Goal: Task Accomplishment & Management: Manage account settings

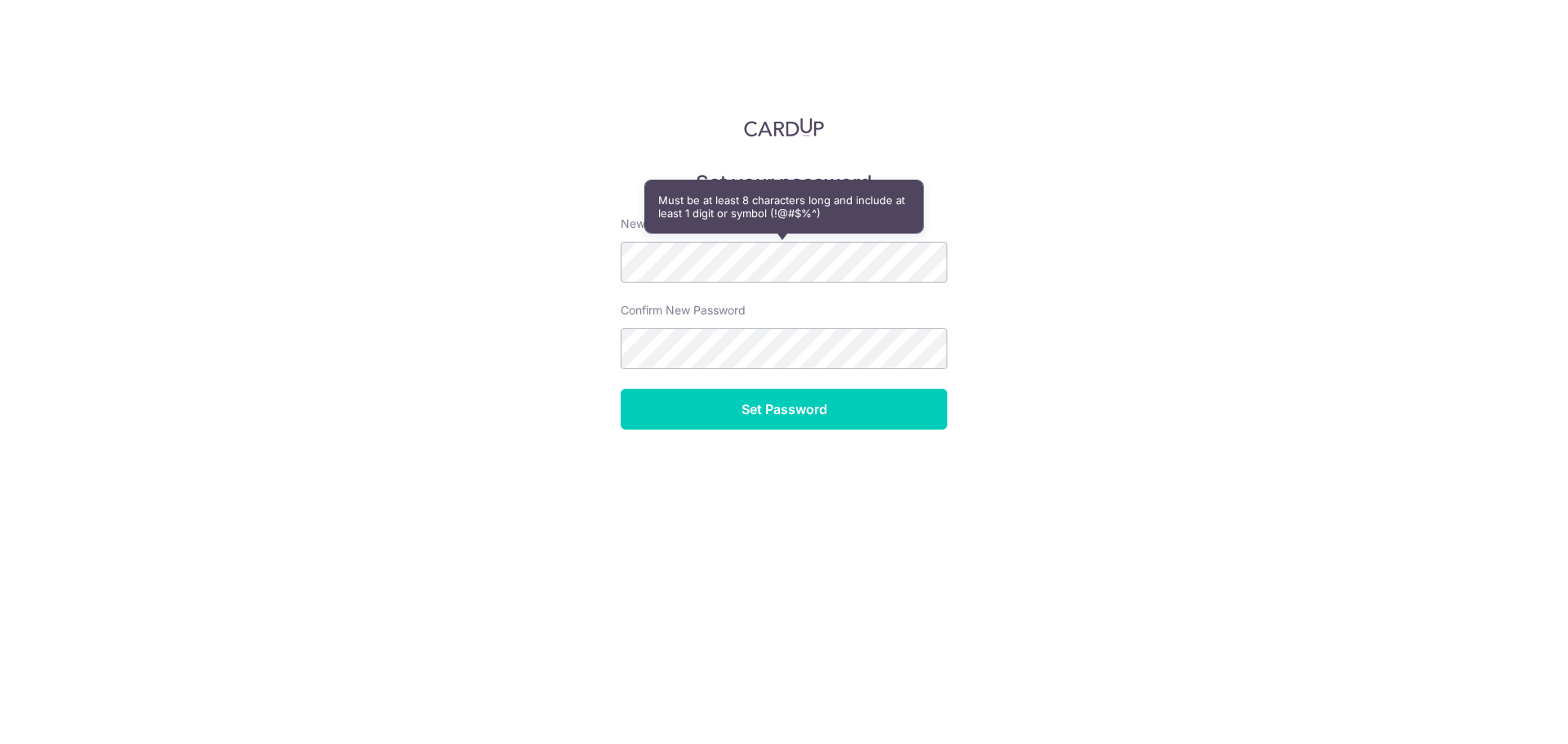
click at [1046, 190] on div "Set your password New Password Confirm New Password Set Password" at bounding box center [784, 372] width 1568 height 744
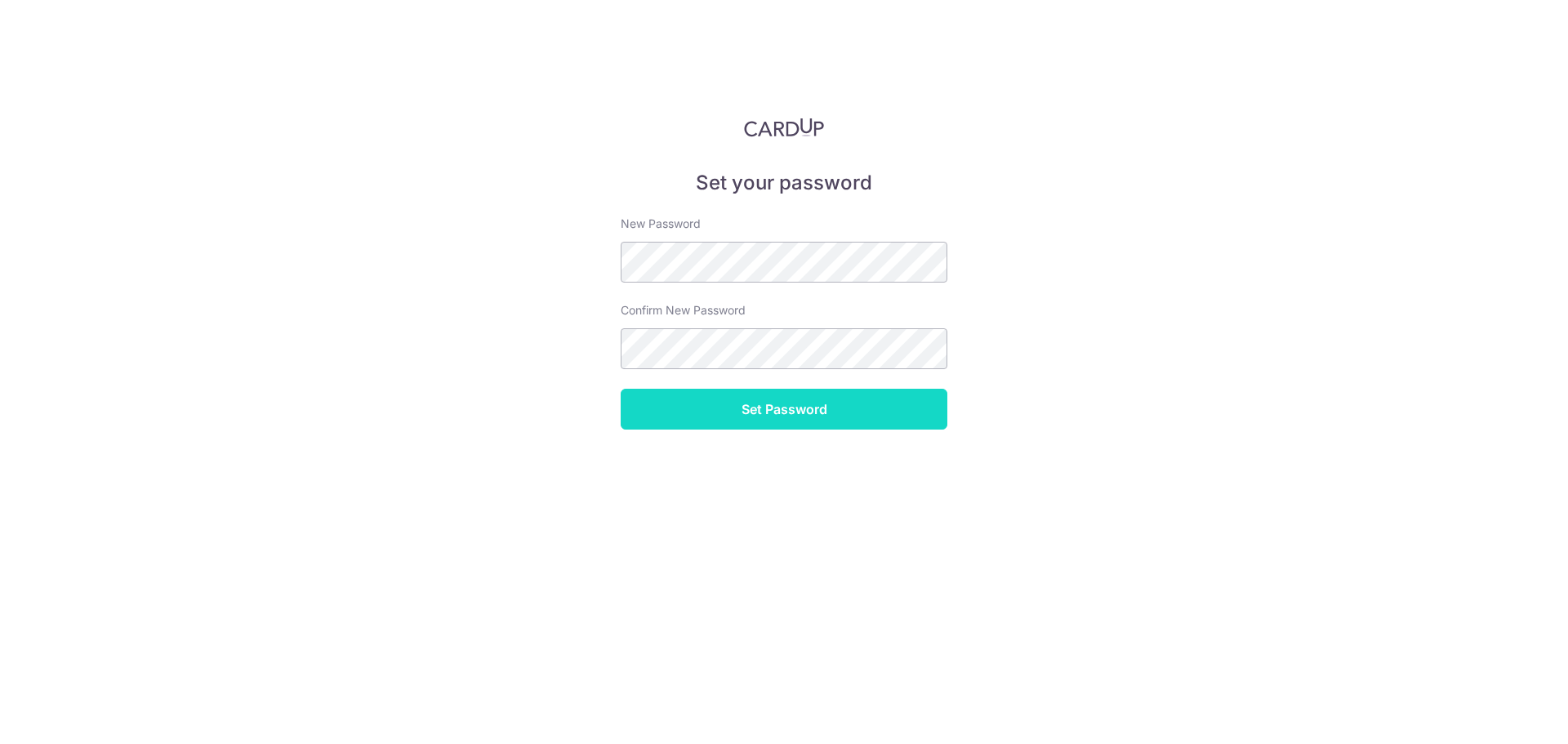
click at [743, 401] on input "Set Password" at bounding box center [784, 409] width 326 height 40
